Goal: Transaction & Acquisition: Purchase product/service

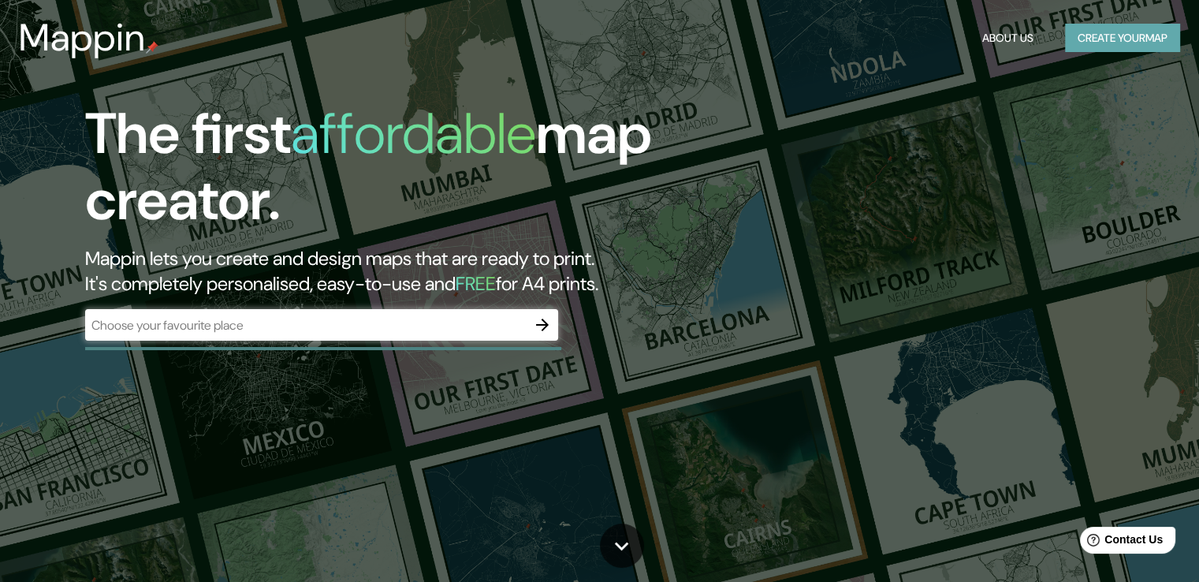
click at [1140, 37] on button "Create your map" at bounding box center [1122, 38] width 115 height 29
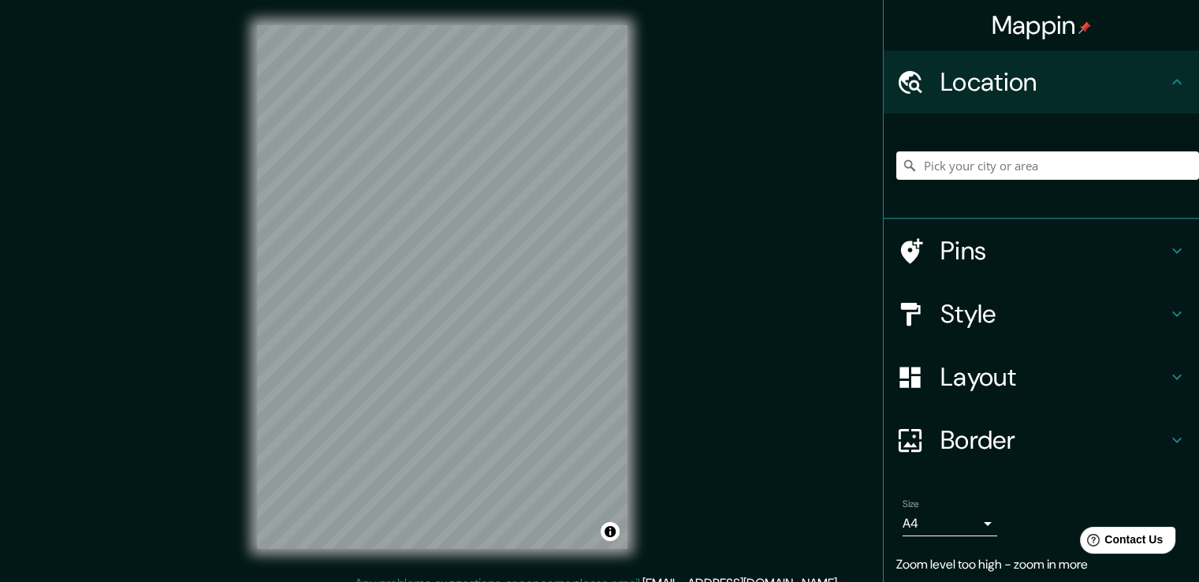
click at [566, 581] on html "Mappin Location Pins Style Layout Border Choose a border. Hint : you can make l…" at bounding box center [599, 291] width 1199 height 582
click at [909, 247] on icon at bounding box center [910, 251] width 28 height 28
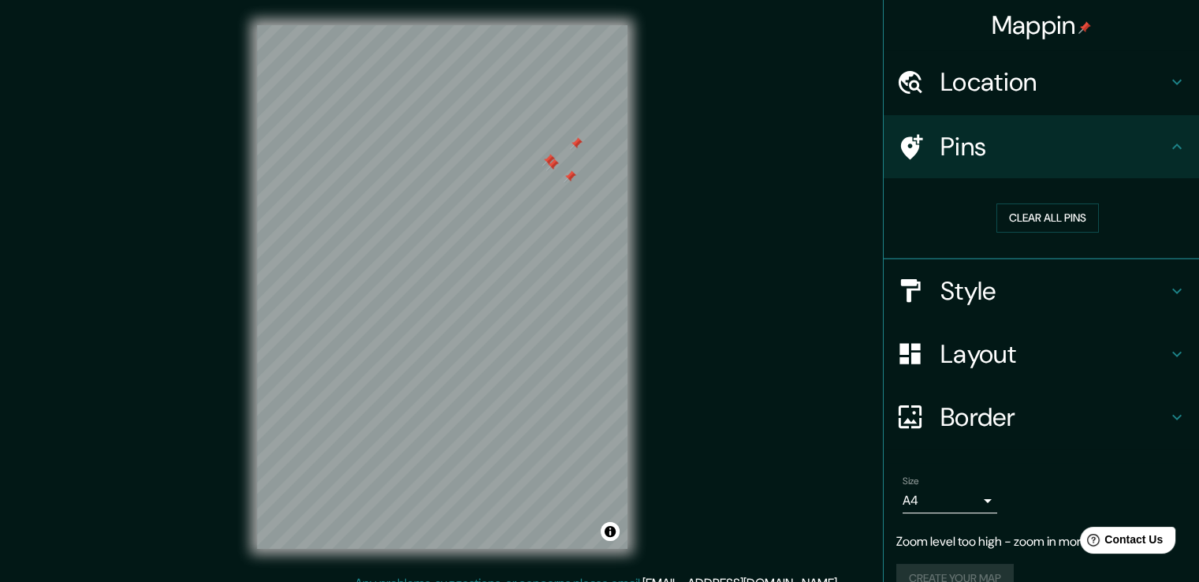
click at [571, 172] on div at bounding box center [569, 176] width 13 height 13
click at [575, 184] on div at bounding box center [575, 179] width 13 height 13
click at [574, 177] on div at bounding box center [575, 179] width 13 height 13
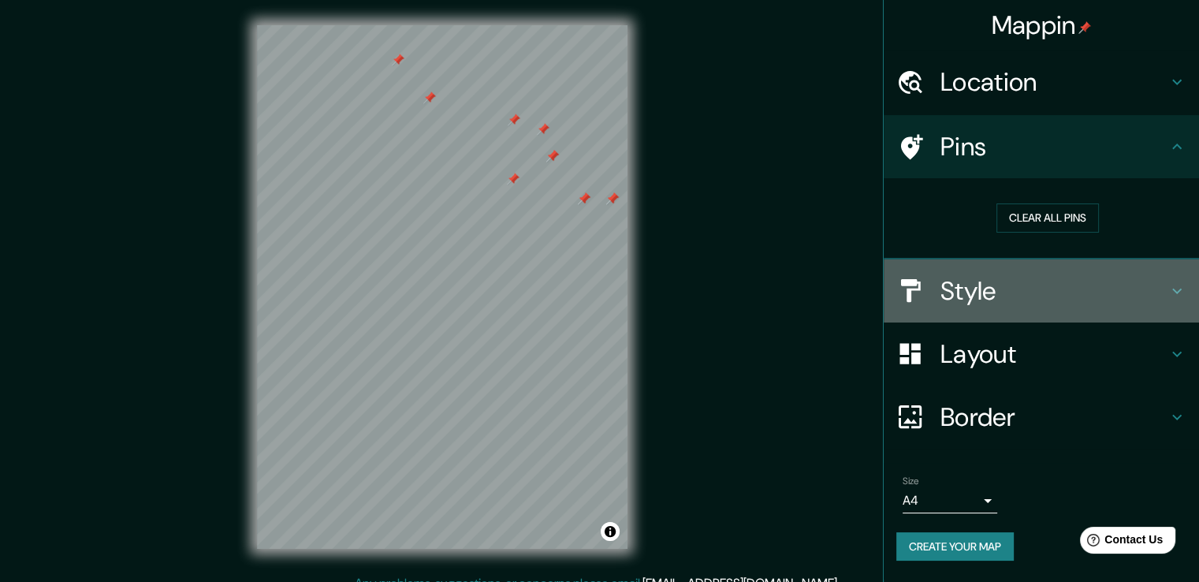
click at [991, 275] on h4 "Style" at bounding box center [1053, 291] width 227 height 32
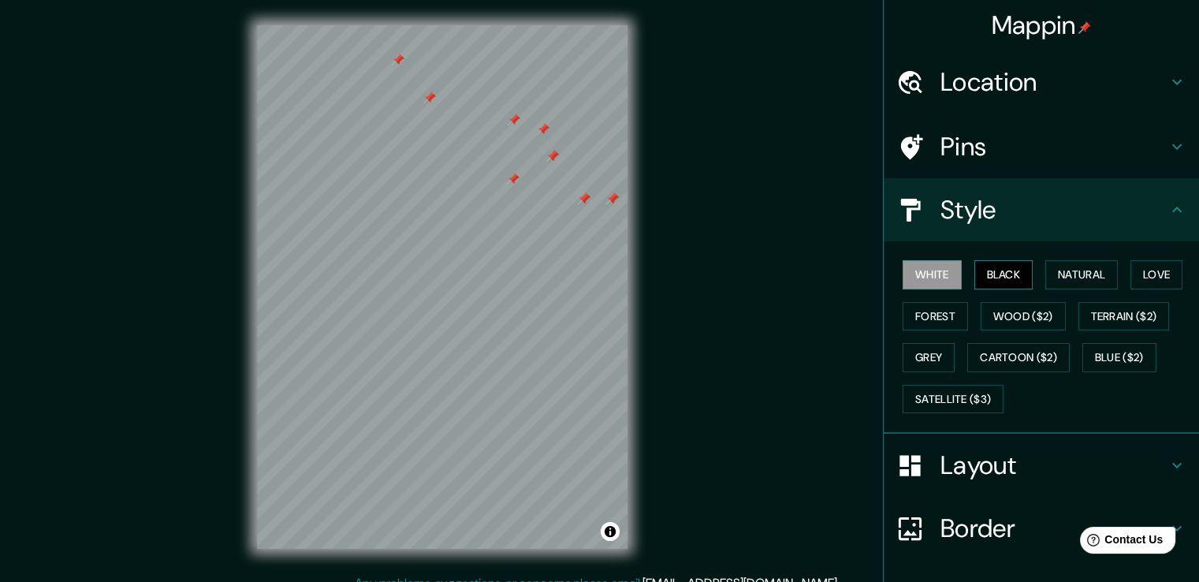
click at [983, 276] on button "Black" at bounding box center [1003, 274] width 59 height 29
click at [933, 269] on button "White" at bounding box center [931, 274] width 59 height 29
click at [1088, 278] on button "Natural" at bounding box center [1081, 274] width 73 height 29
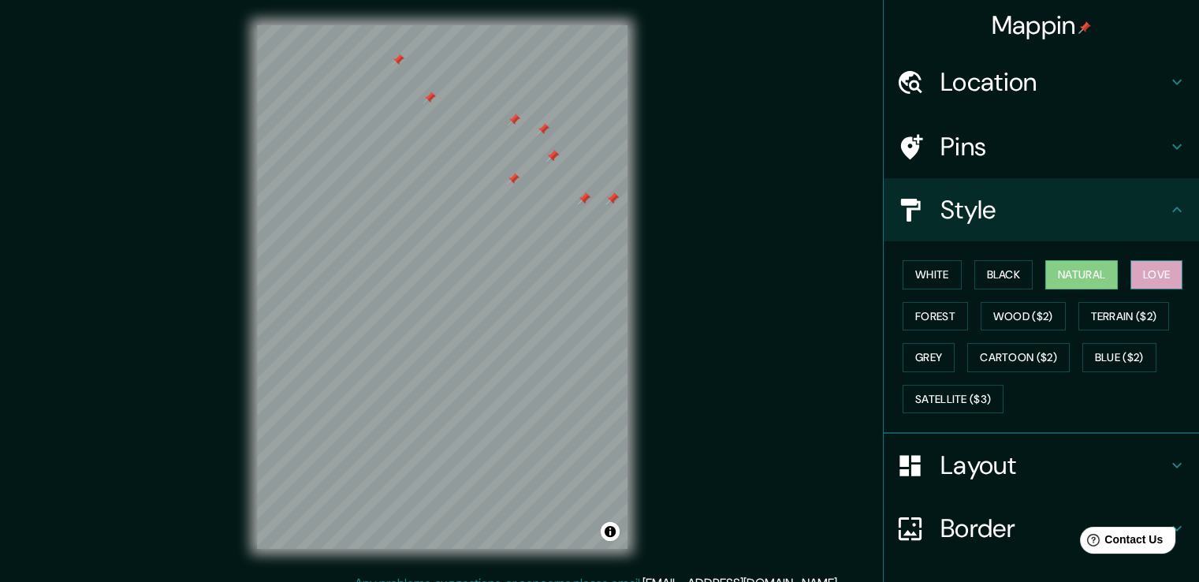
click at [1170, 268] on button "Love" at bounding box center [1156, 274] width 52 height 29
click at [902, 269] on button "White" at bounding box center [931, 274] width 59 height 29
